Goal: Task Accomplishment & Management: Use online tool/utility

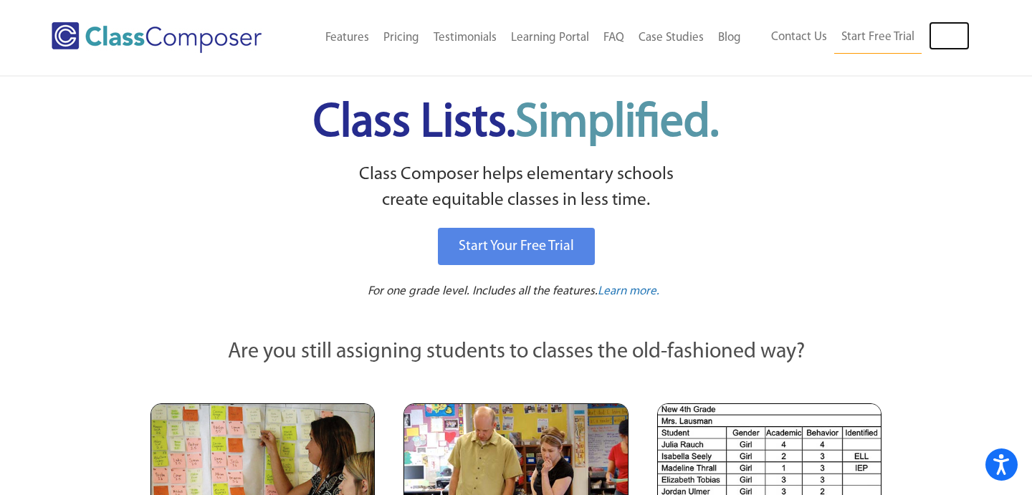
click at [950, 37] on link "Log In" at bounding box center [949, 36] width 41 height 29
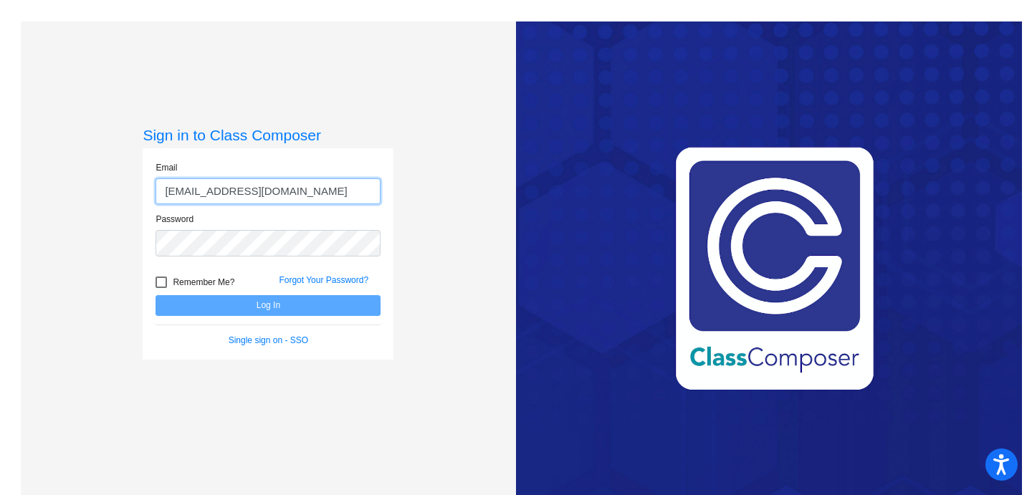
type input "[EMAIL_ADDRESS][DOMAIN_NAME]"
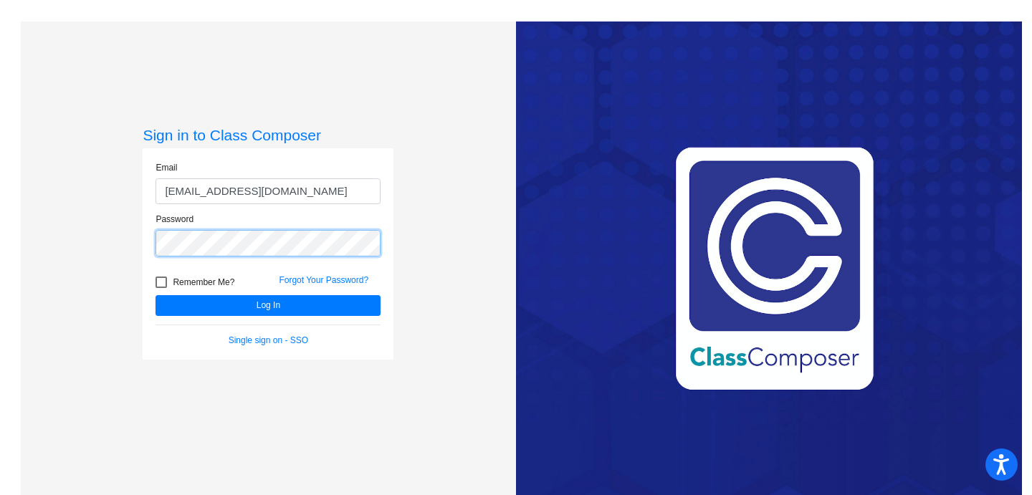
click at [156, 295] on button "Log In" at bounding box center [268, 305] width 225 height 21
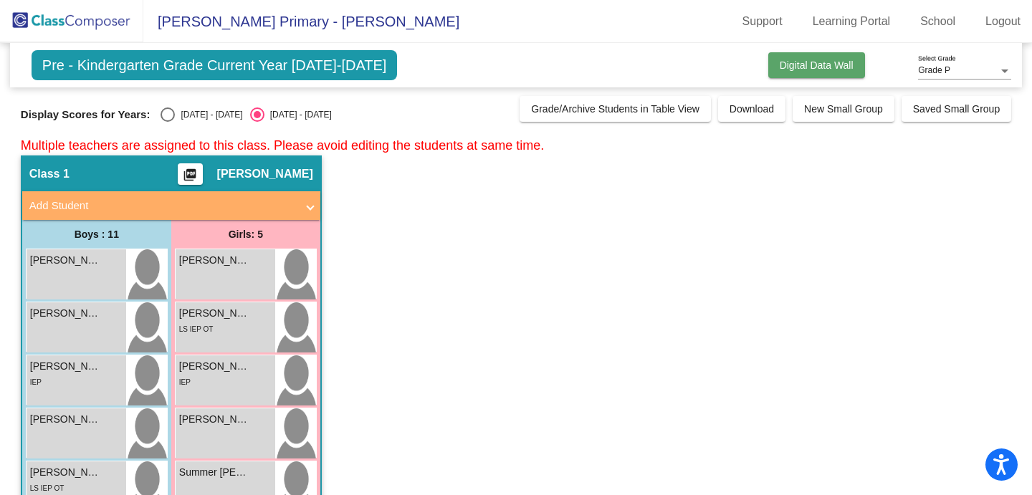
click at [819, 67] on span "Digital Data Wall" at bounding box center [817, 64] width 74 height 11
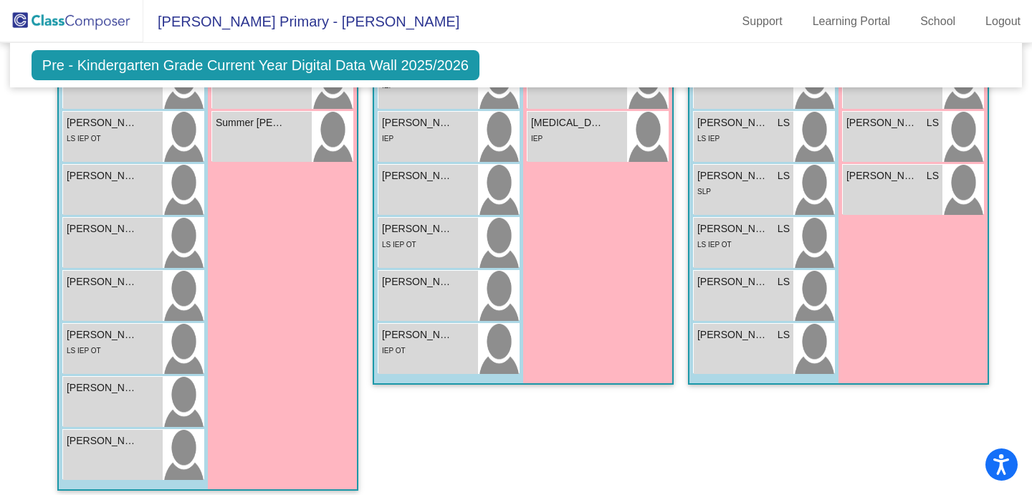
scroll to position [551, 0]
